Goal: Information Seeking & Learning: Obtain resource

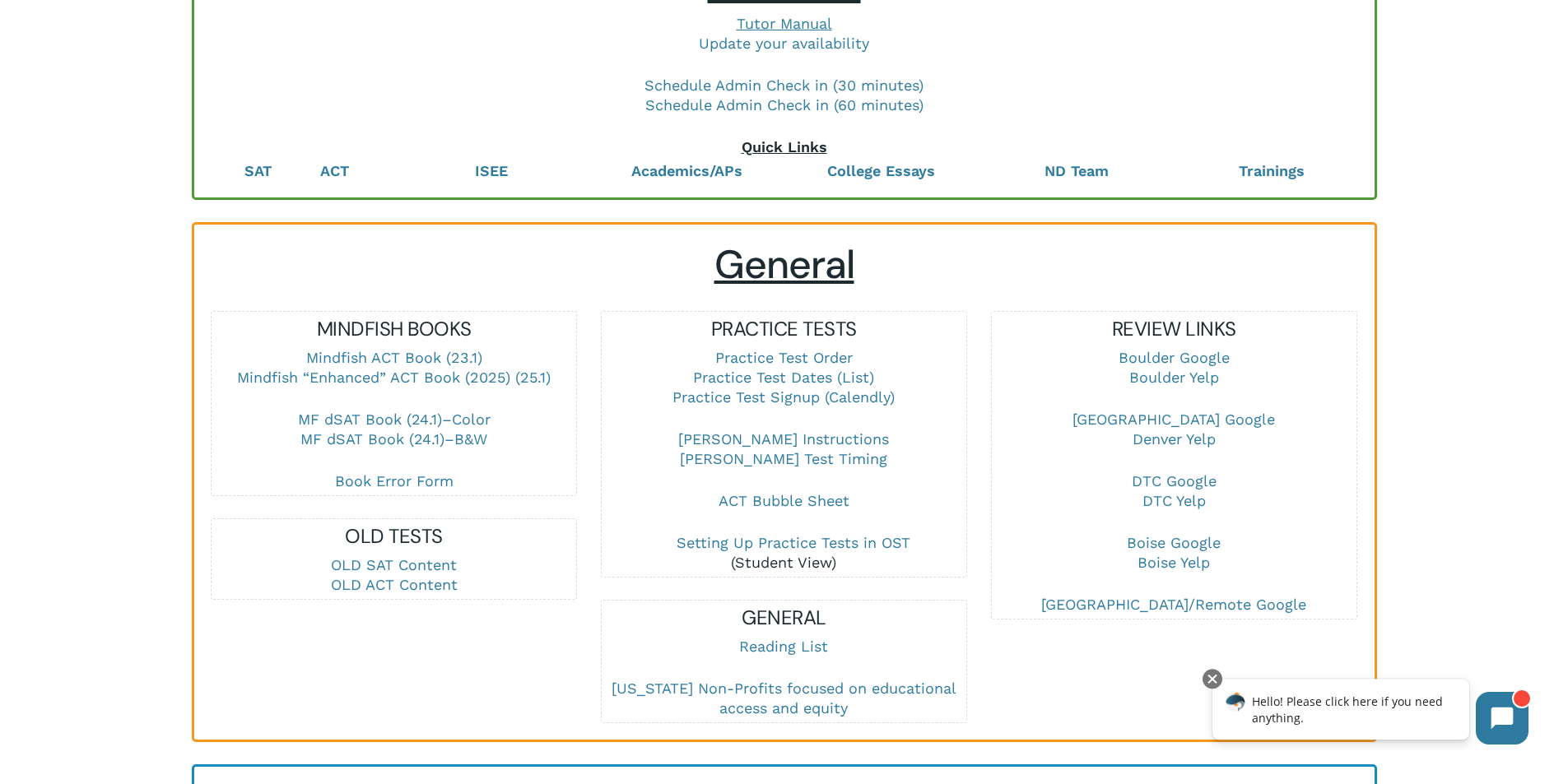
scroll to position [247, 0]
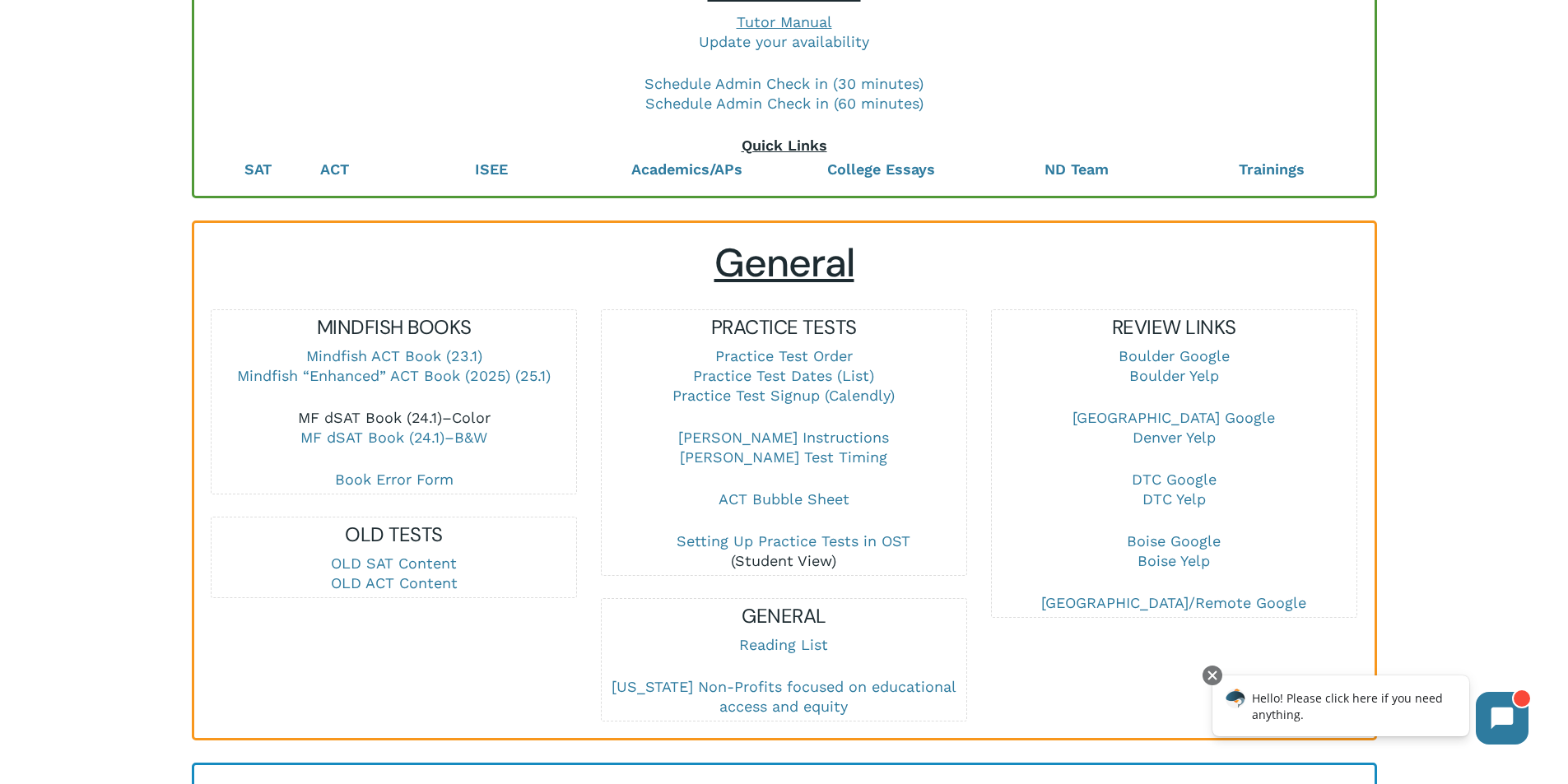
click at [441, 414] on link "MF dSAT Book (24.1)–Color" at bounding box center [394, 417] width 193 height 18
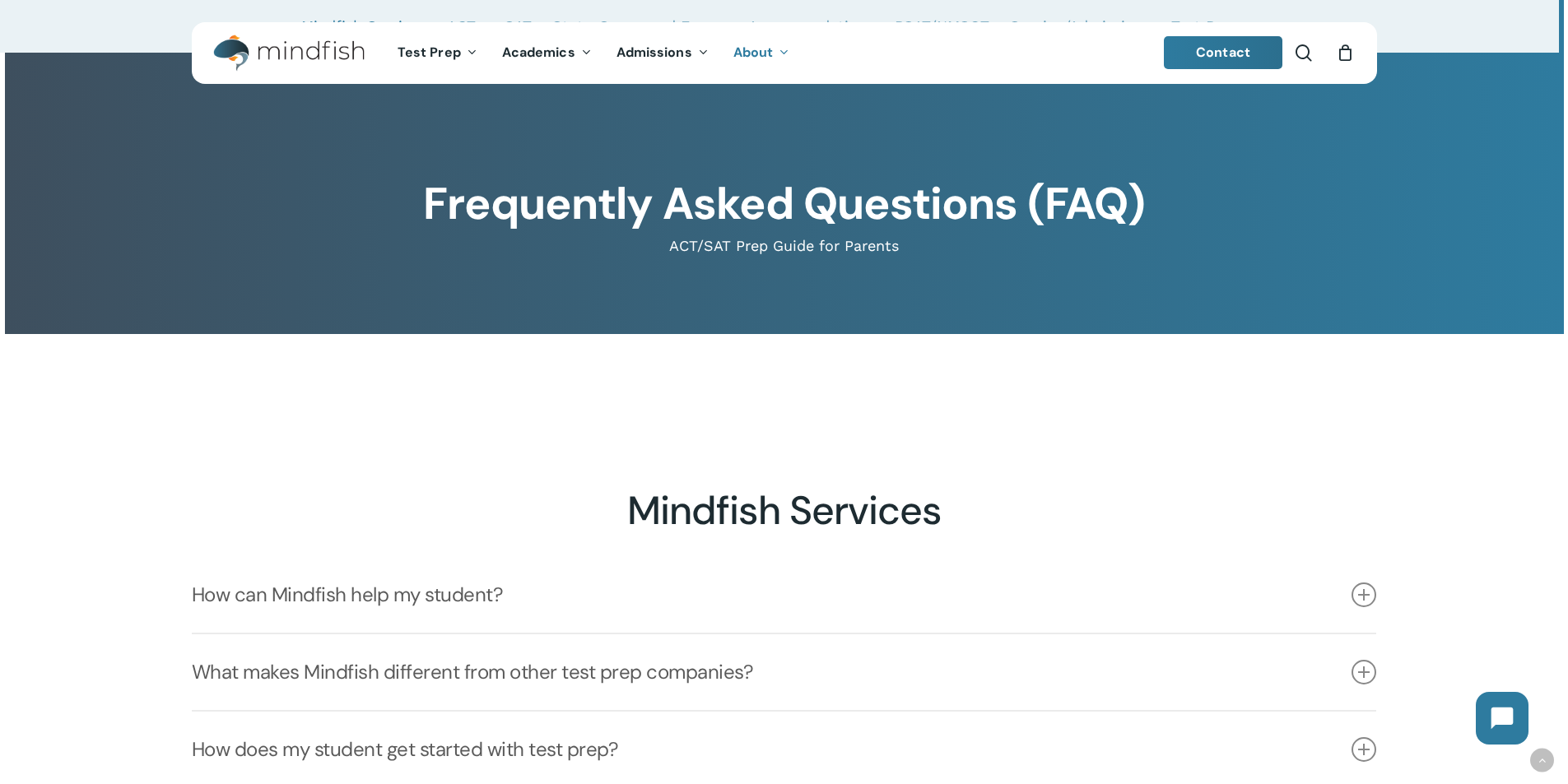
scroll to position [1442, 0]
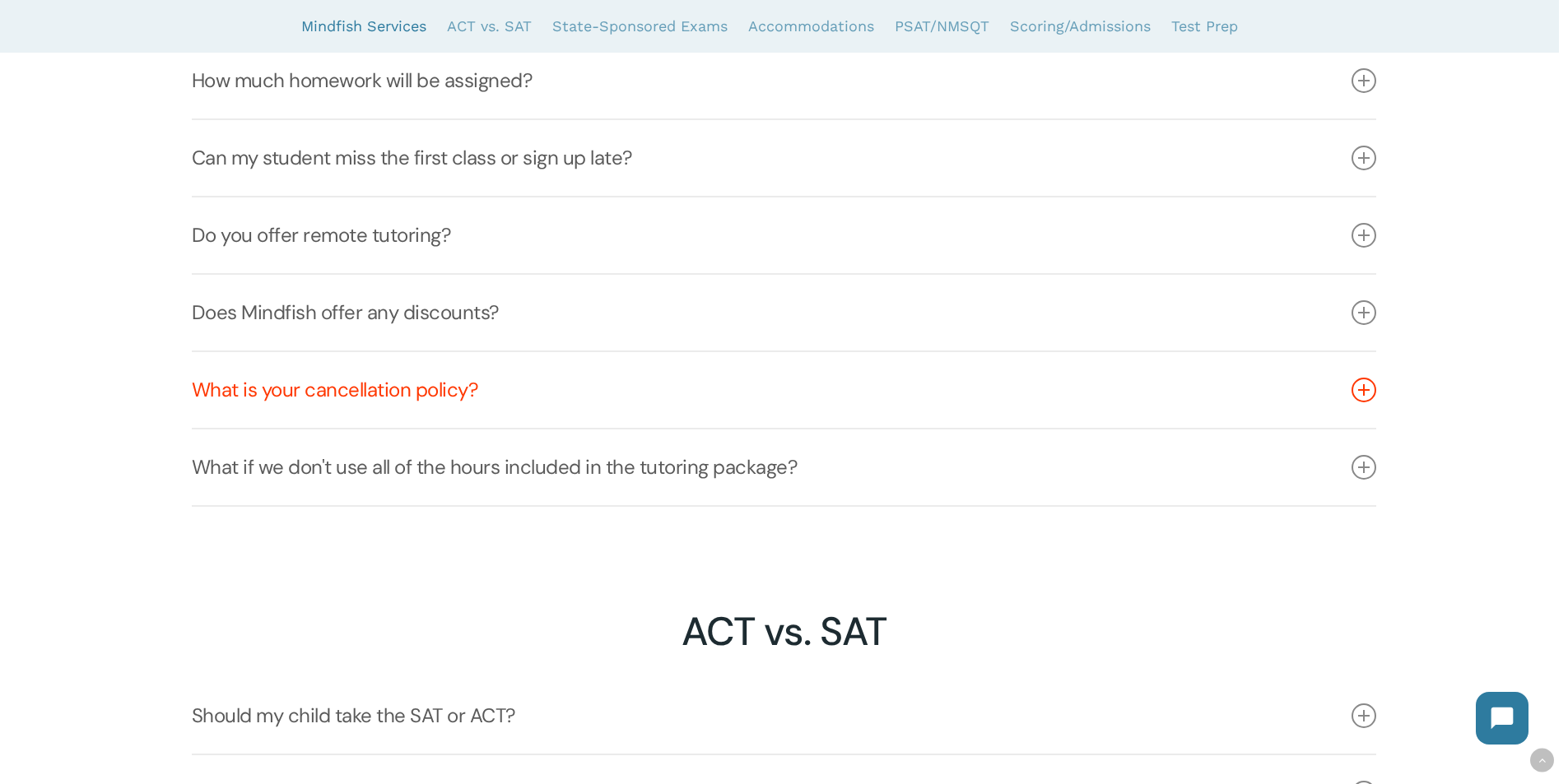
click at [1357, 395] on icon at bounding box center [1364, 390] width 25 height 25
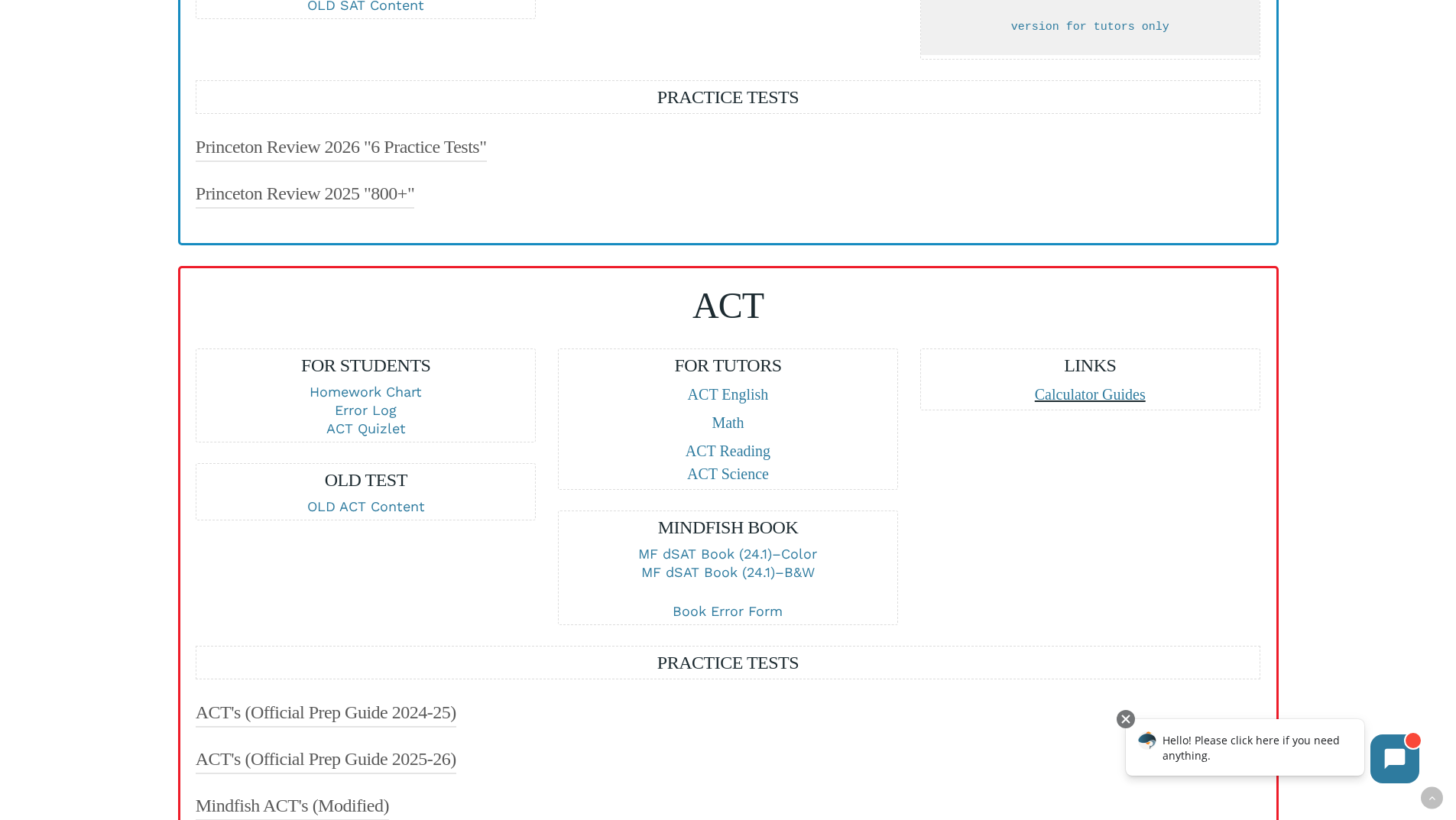
scroll to position [1376, 0]
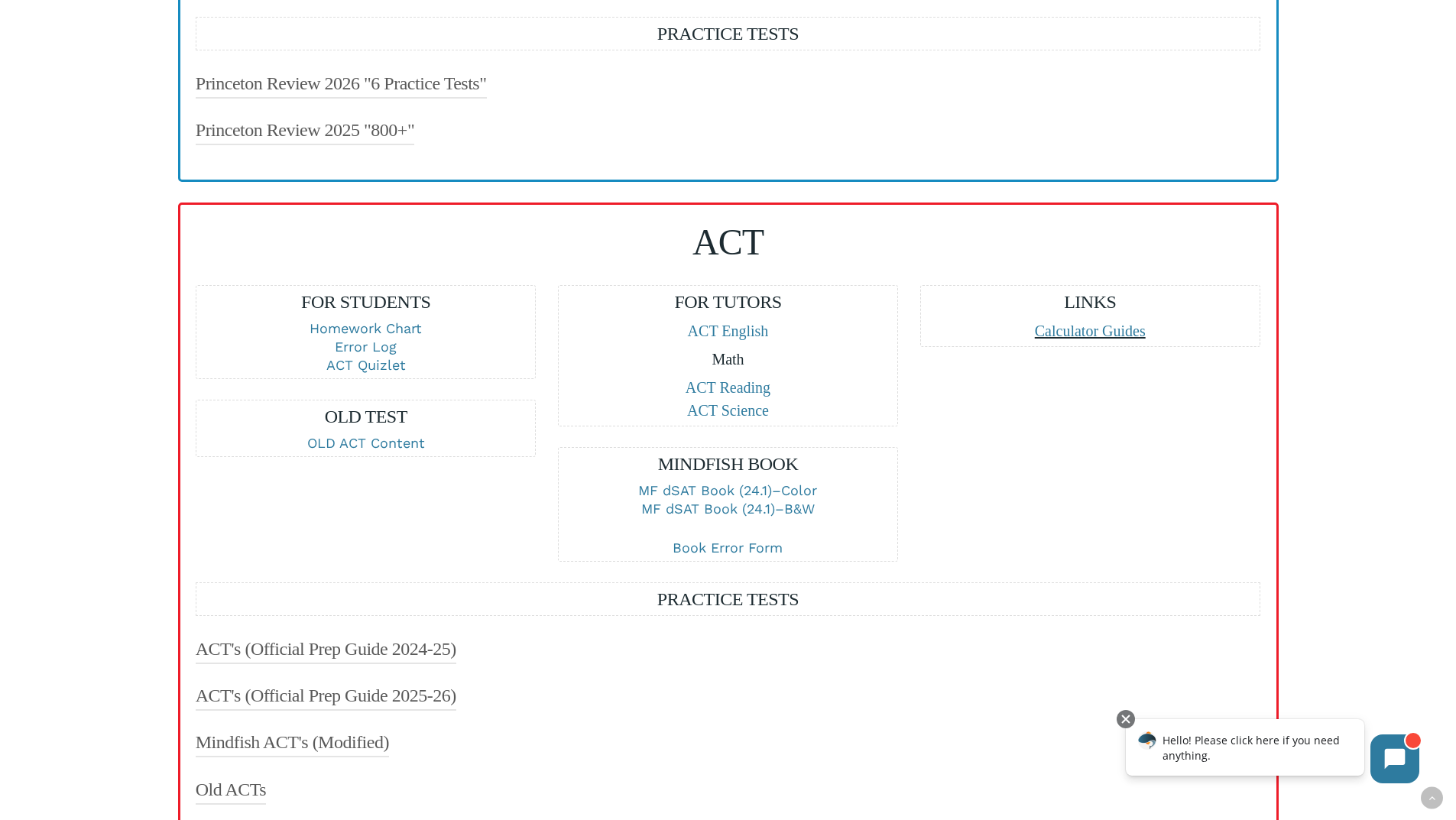
click at [734, 368] on link "Math" at bounding box center [728, 359] width 32 height 17
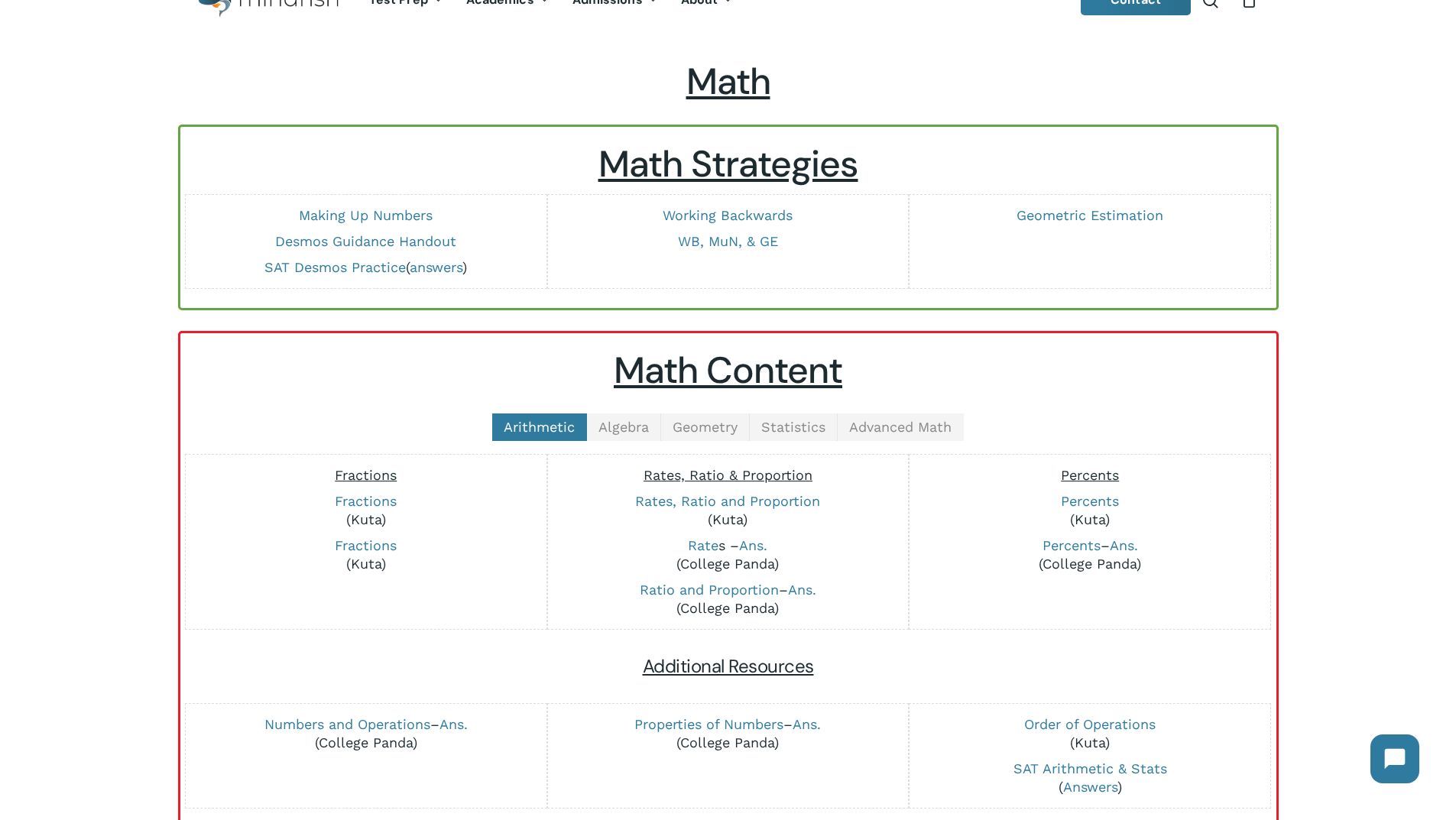
scroll to position [77, 0]
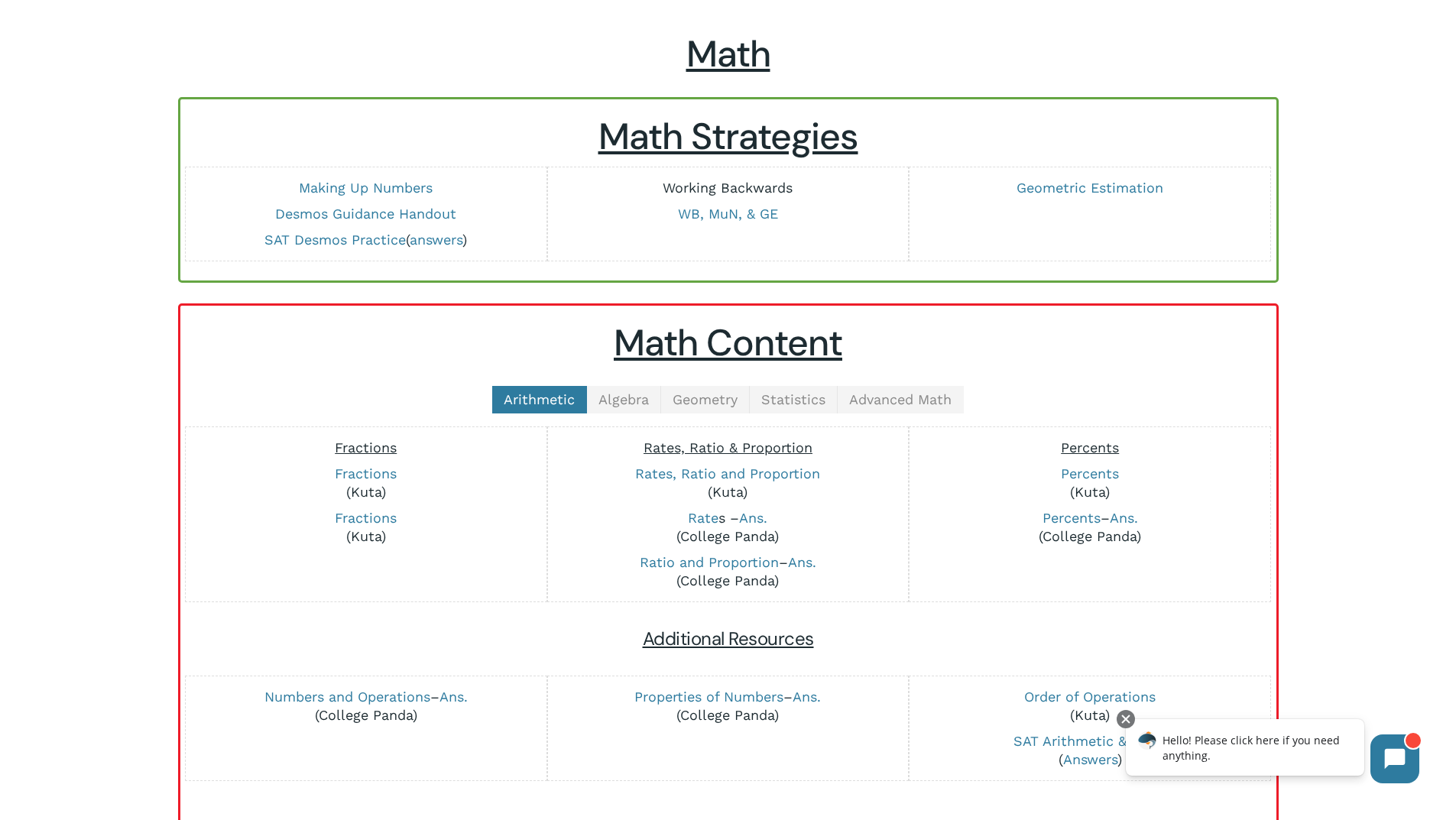
click at [746, 186] on link "Working Backwards" at bounding box center [728, 188] width 130 height 16
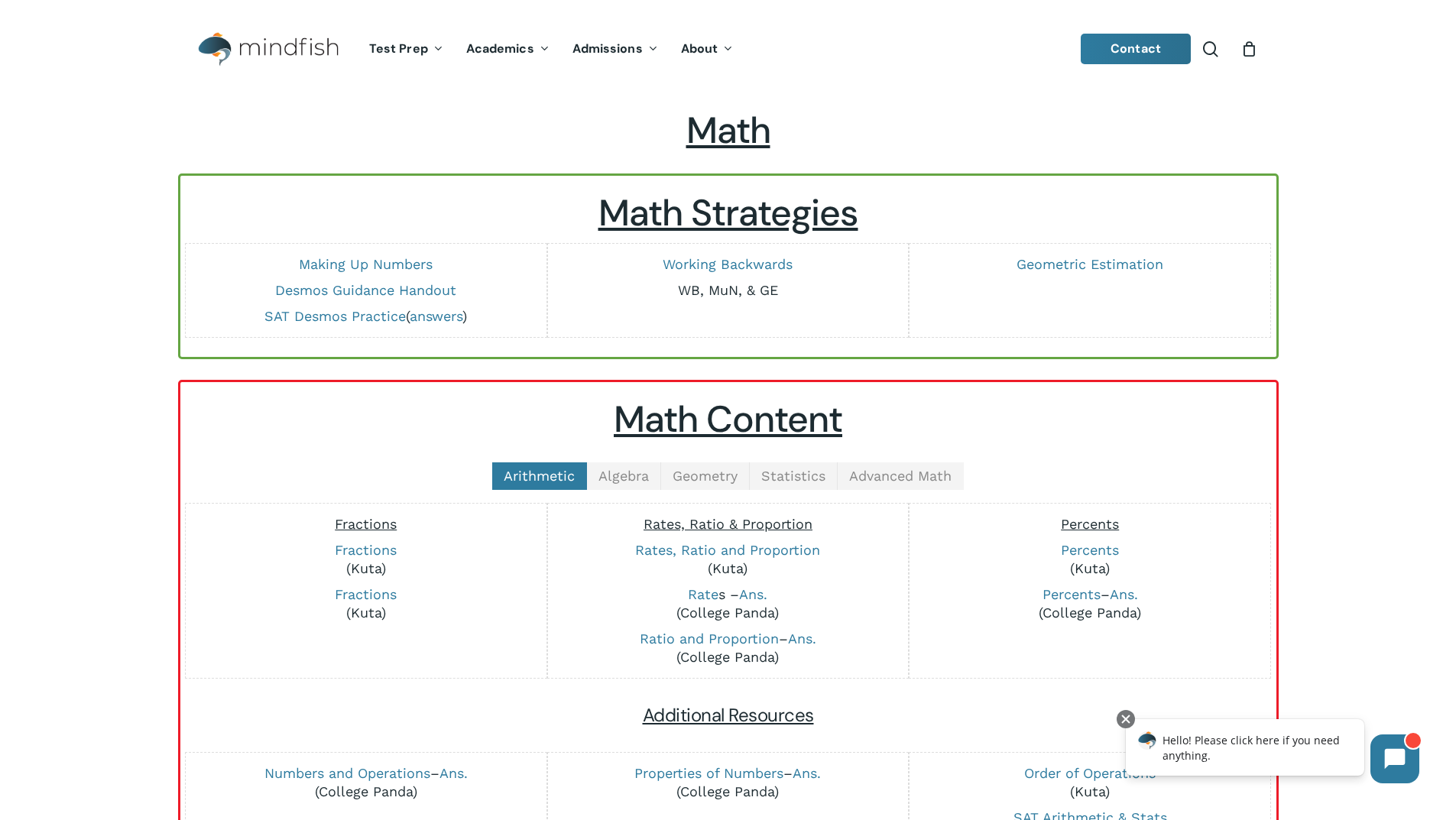
click at [732, 287] on link "WB, MuN, & GE" at bounding box center [728, 290] width 100 height 16
